Goal: Task Accomplishment & Management: Use online tool/utility

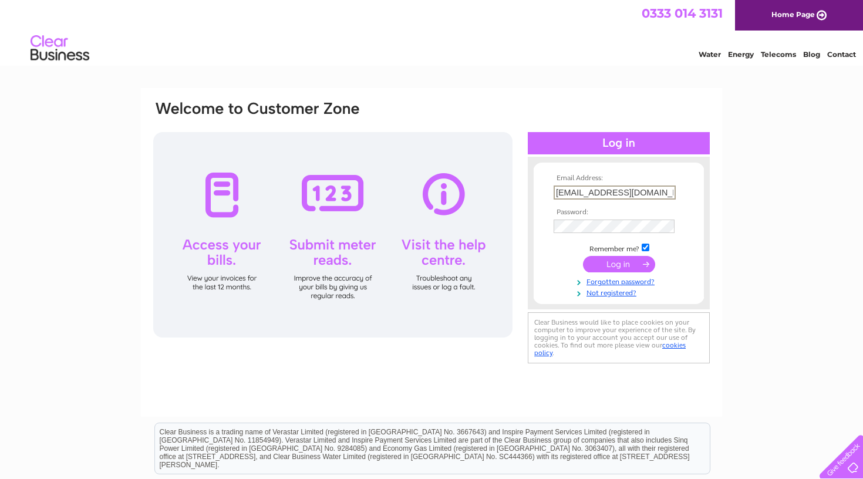
type input "jldsclow@gmail.com"
click at [755, 178] on div "Email Address: jldsclow@gmail.com Password:" at bounding box center [431, 352] width 863 height 529
click at [609, 266] on input "submit" at bounding box center [619, 263] width 72 height 16
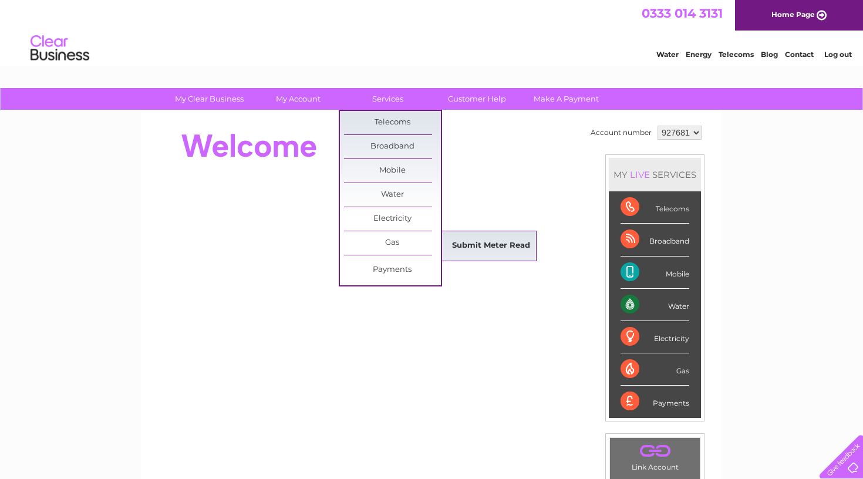
click at [467, 246] on link "Submit Meter Read" at bounding box center [490, 245] width 97 height 23
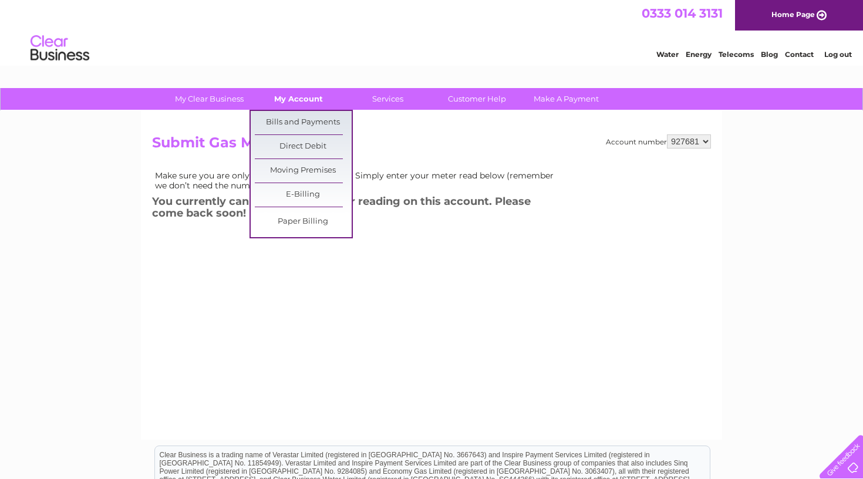
click at [296, 97] on link "My Account" at bounding box center [298, 99] width 97 height 22
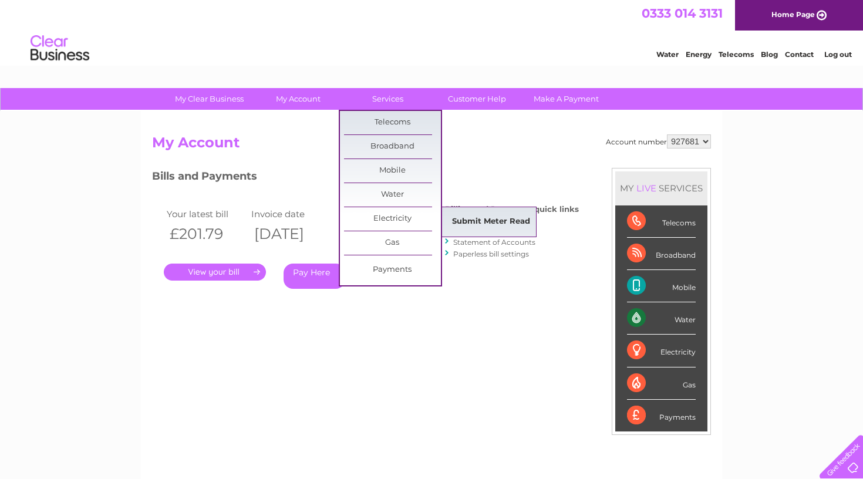
click at [479, 217] on link "Submit Meter Read" at bounding box center [490, 221] width 97 height 23
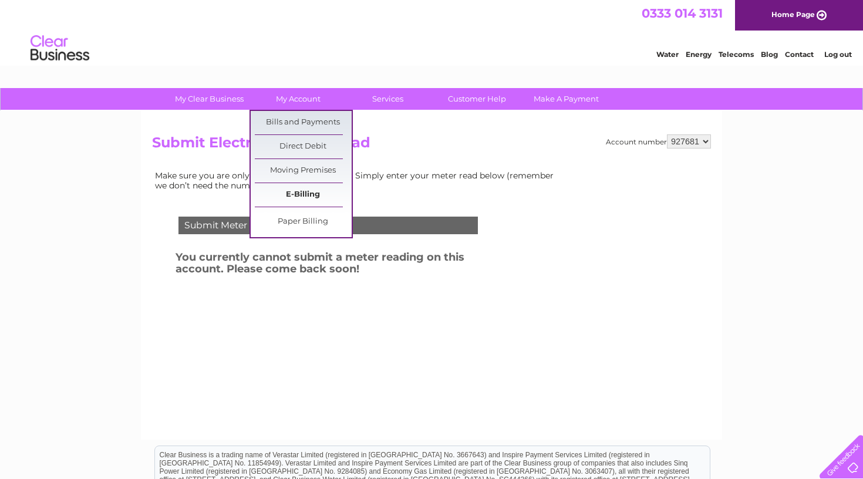
click at [305, 191] on link "E-Billing" at bounding box center [303, 194] width 97 height 23
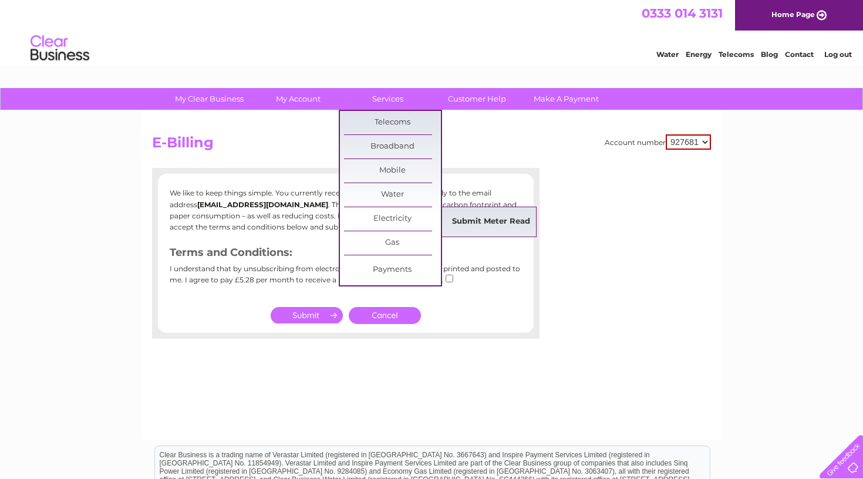
click at [469, 219] on link "Submit Meter Read" at bounding box center [490, 221] width 97 height 23
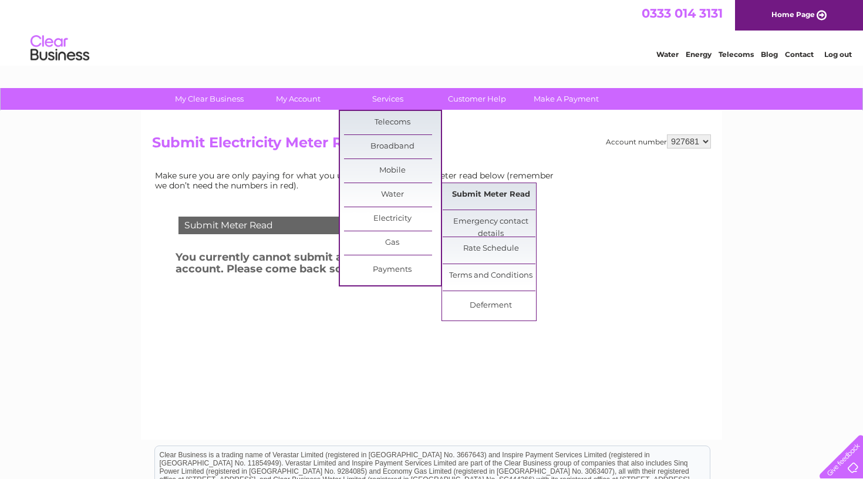
click at [472, 194] on link "Submit Meter Read" at bounding box center [490, 194] width 97 height 23
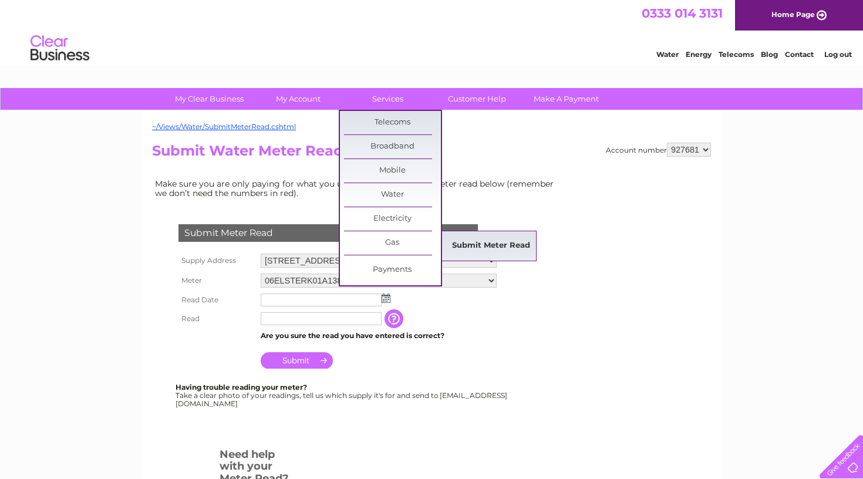
click at [483, 245] on link "Submit Meter Read" at bounding box center [490, 245] width 97 height 23
